Goal: Find contact information: Find contact information

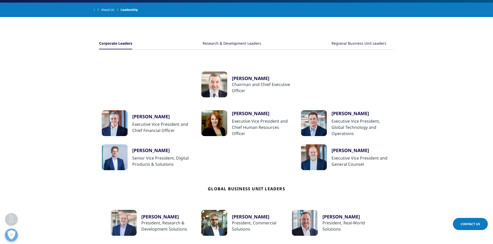
scroll to position [207, 0]
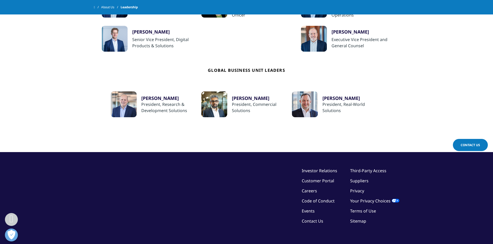
click at [310, 180] on link "Customer Portal" at bounding box center [317, 181] width 32 height 6
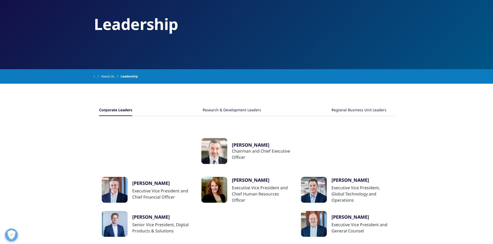
scroll to position [0, 0]
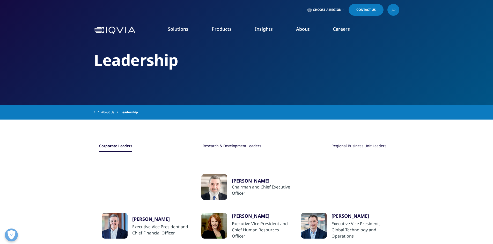
click at [358, 10] on span "Contact Us" at bounding box center [365, 9] width 19 height 3
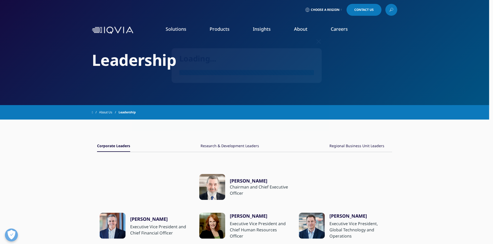
click at [358, 10] on div "Loading..." at bounding box center [246, 70] width 305 height 140
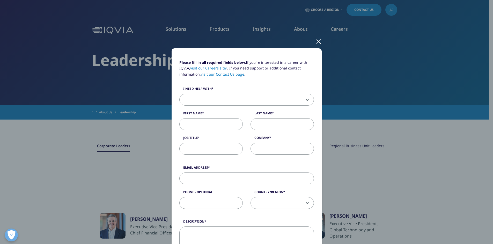
click at [324, 10] on div "Please fill in all required fields below. If you're interested in a career with…" at bounding box center [246, 215] width 305 height 430
click at [226, 74] on link "visit our Contact Us page" at bounding box center [222, 74] width 43 height 5
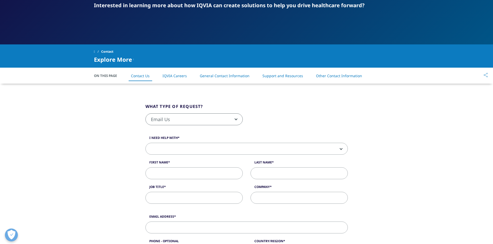
scroll to position [78, 0]
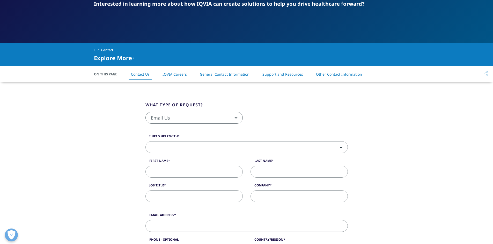
click at [235, 118] on b at bounding box center [235, 118] width 0 height 0
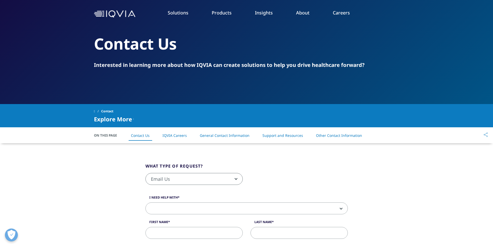
scroll to position [0, 0]
